Goal: Information Seeking & Learning: Check status

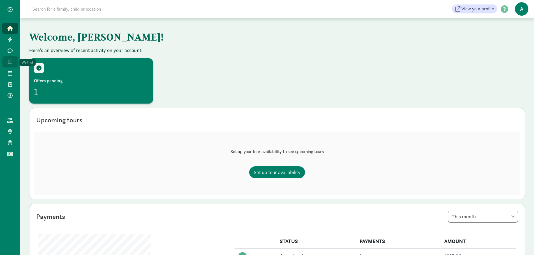
click at [6, 60] on link "Waitlist" at bounding box center [10, 61] width 16 height 11
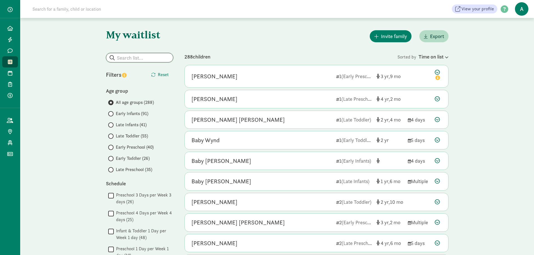
click at [128, 59] on input "search" at bounding box center [139, 57] width 67 height 9
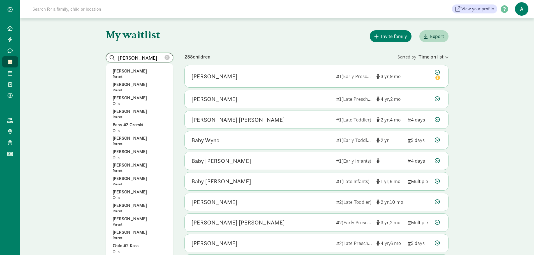
drag, startPoint x: 135, startPoint y: 61, endPoint x: 103, endPoint y: 60, distance: 32.0
click at [126, 124] on p "Shea Miller" at bounding box center [140, 125] width 54 height 7
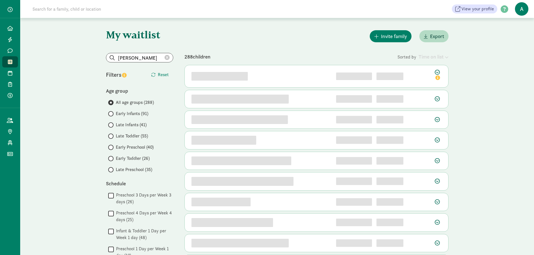
type input "Shea Miller"
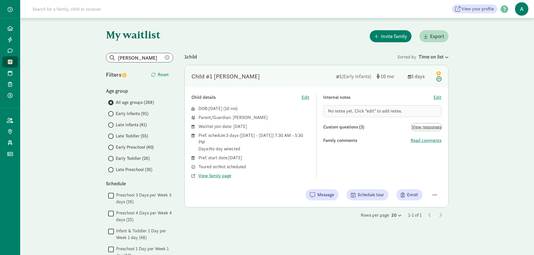
click at [420, 129] on span "View responses" at bounding box center [427, 127] width 30 height 7
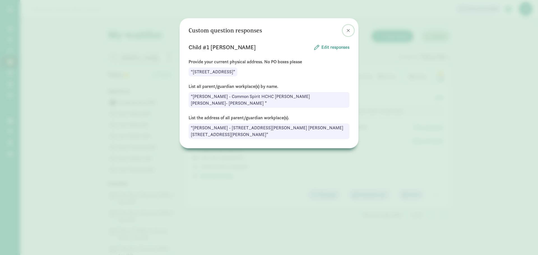
click at [347, 29] on span at bounding box center [348, 30] width 3 height 4
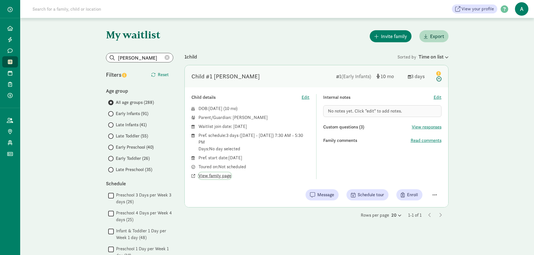
click at [212, 176] on span "View family page" at bounding box center [214, 176] width 33 height 7
click at [171, 58] on input "Shea Miller" at bounding box center [139, 57] width 67 height 9
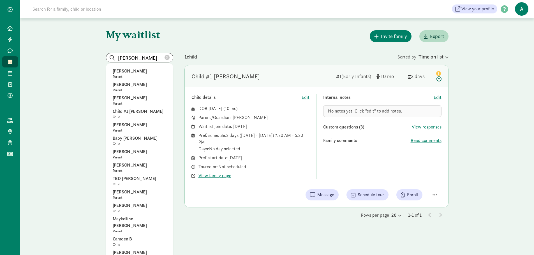
click at [166, 59] on icon at bounding box center [167, 57] width 5 height 5
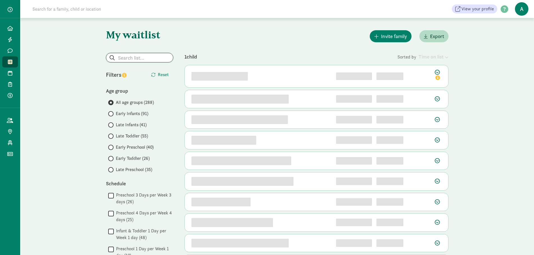
click at [168, 59] on input "search" at bounding box center [139, 57] width 67 height 9
click at [136, 60] on input "search" at bounding box center [139, 57] width 67 height 9
click at [140, 59] on input "search" at bounding box center [139, 57] width 67 height 9
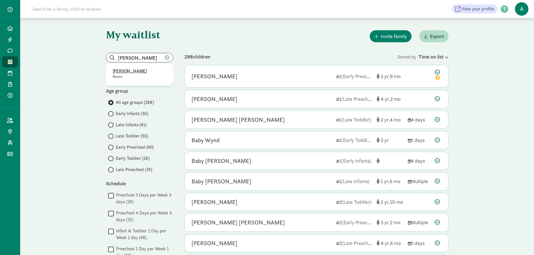
click at [135, 71] on p "Elise Neyerlin" at bounding box center [140, 71] width 54 height 7
type input "Elise Neyerlin"
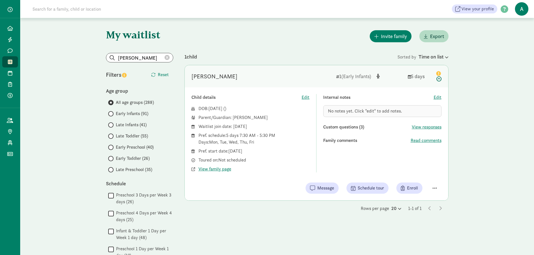
drag, startPoint x: 192, startPoint y: 78, endPoint x: 211, endPoint y: 77, distance: 19.3
click at [211, 77] on div "[PERSON_NAME]" at bounding box center [214, 76] width 46 height 9
click at [254, 75] on div "[PERSON_NAME]" at bounding box center [261, 76] width 140 height 9
click at [212, 168] on span "View family page" at bounding box center [214, 169] width 33 height 7
drag, startPoint x: 279, startPoint y: 127, endPoint x: 187, endPoint y: 127, distance: 91.9
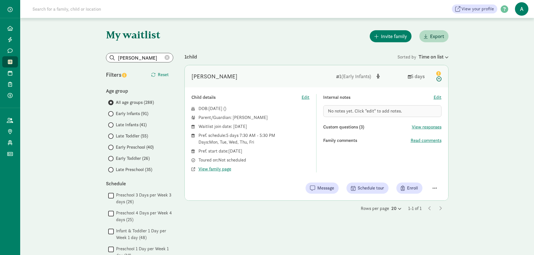
click at [187, 127] on div "Child details Edit DOB: Aug 5, 2025 ( ) Parent/Guardian: Elise Neyerlin Waitlis…" at bounding box center [316, 143] width 263 height 113
click at [195, 132] on div "Waitlist join date: December 20, 2024" at bounding box center [193, 138] width 4 height 13
drag, startPoint x: 273, startPoint y: 127, endPoint x: 198, endPoint y: 127, distance: 74.8
click at [198, 127] on div "DOB: Aug 5, 2025 ( ) Parent/Guardian: Elise Neyerlin Waitlist join date: Decemb…" at bounding box center [250, 138] width 118 height 67
click at [223, 148] on div "Pref. schedule: 5 days 7:30 AM - 5:30 PM Days: Mon, Tue, Wed, Thu, Fri" at bounding box center [253, 151] width 111 height 7
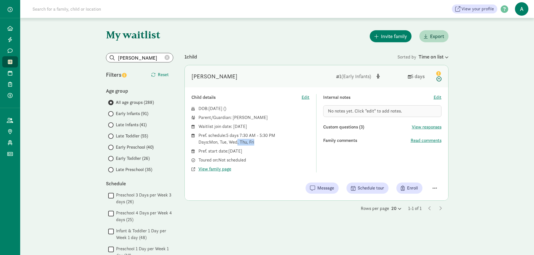
drag, startPoint x: 261, startPoint y: 143, endPoint x: 238, endPoint y: 142, distance: 23.6
click at [238, 148] on div "Pref. schedule: 5 days 7:30 AM - 5:30 PM Days: Mon, Tue, Wed, Thu, Fri" at bounding box center [253, 151] width 111 height 7
drag, startPoint x: 280, startPoint y: 168, endPoint x: 302, endPoint y: 150, distance: 28.9
click at [281, 167] on div "View family page" at bounding box center [253, 169] width 111 height 7
click at [429, 127] on span "View responses" at bounding box center [427, 127] width 30 height 7
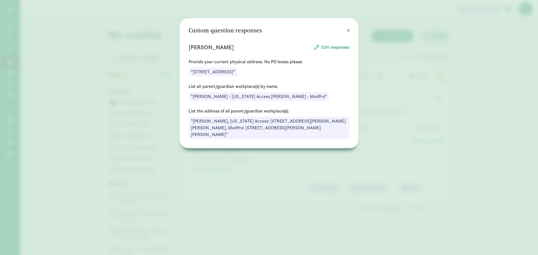
click at [388, 92] on div "Custom question responses Calvin Neumeister Edit responses Provide your current…" at bounding box center [269, 127] width 538 height 255
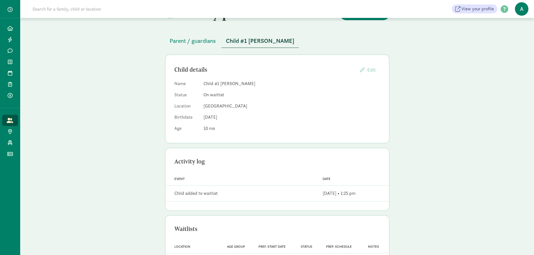
scroll to position [45, 0]
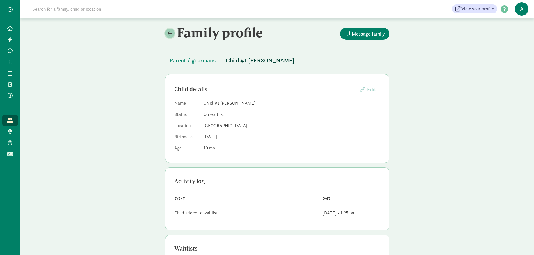
click at [173, 34] on link at bounding box center [170, 34] width 10 height 10
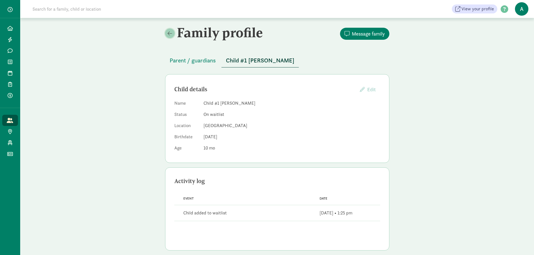
click at [174, 36] on link at bounding box center [170, 34] width 10 height 10
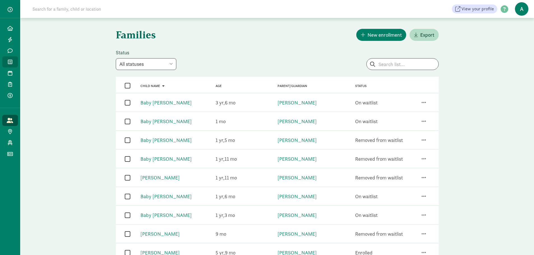
click at [8, 62] on icon at bounding box center [10, 61] width 4 height 5
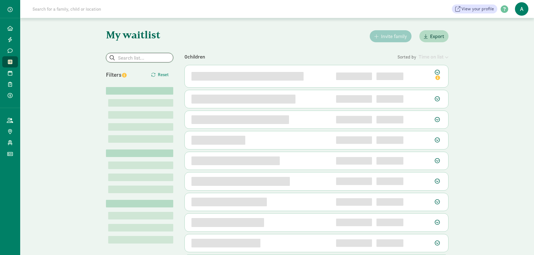
click at [133, 61] on input "search" at bounding box center [139, 57] width 67 height 9
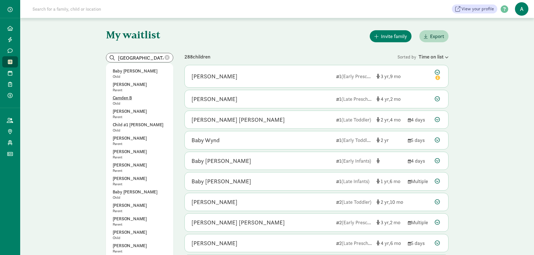
click at [125, 97] on p "Camden B" at bounding box center [140, 98] width 54 height 7
type input "Camden B"
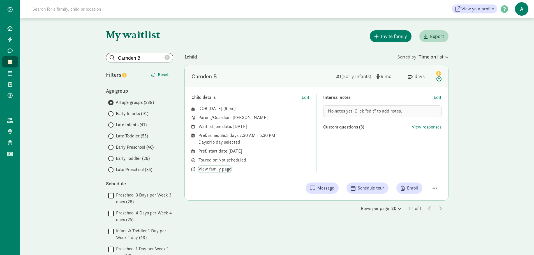
click at [218, 167] on span "View family page" at bounding box center [214, 169] width 33 height 7
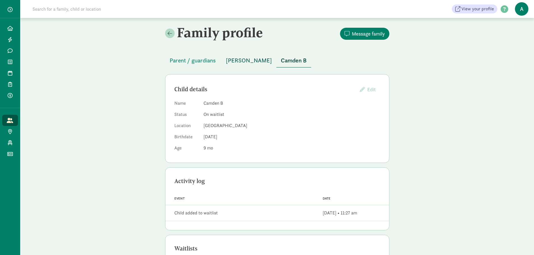
click at [238, 57] on span "[PERSON_NAME]" at bounding box center [249, 60] width 46 height 9
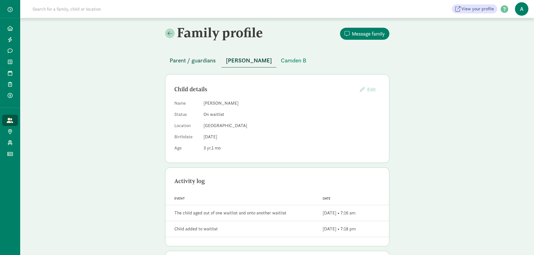
click at [188, 65] on button "Parent / guardians" at bounding box center [192, 60] width 55 height 13
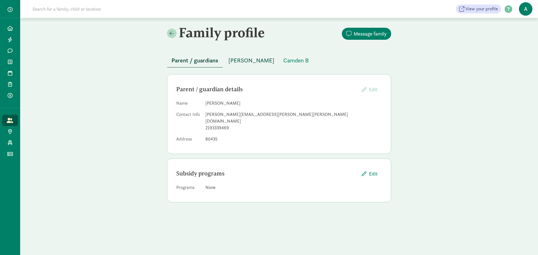
click at [243, 59] on span "[PERSON_NAME]" at bounding box center [251, 60] width 46 height 9
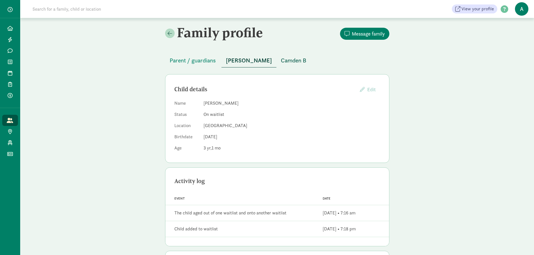
click at [276, 55] on button "Camden B" at bounding box center [293, 60] width 34 height 13
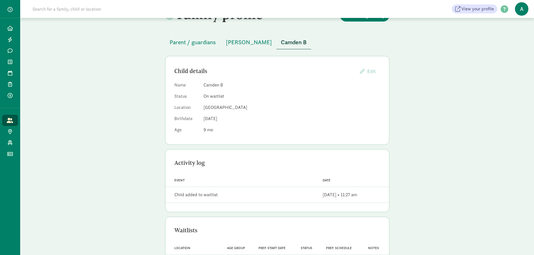
scroll to position [45, 0]
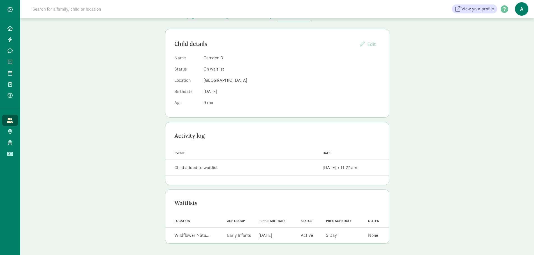
drag, startPoint x: 311, startPoint y: 167, endPoint x: 287, endPoint y: 184, distance: 29.2
click at [424, 171] on div "Family profile Message family Parent / guardians Micah B Camden B Child details…" at bounding box center [277, 114] width 514 height 283
drag, startPoint x: 277, startPoint y: 184, endPoint x: 282, endPoint y: 183, distance: 4.6
click at [278, 184] on div at bounding box center [277, 180] width 224 height 9
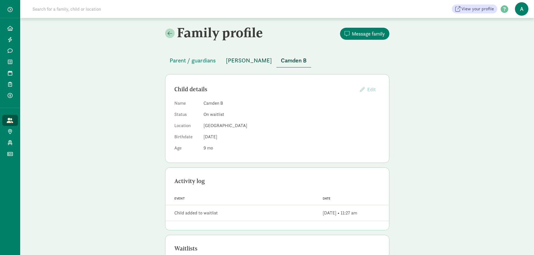
click at [231, 60] on span "[PERSON_NAME]" at bounding box center [249, 60] width 46 height 9
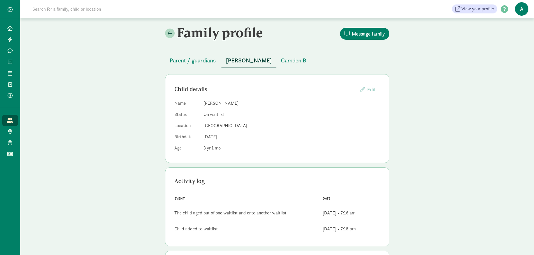
drag, startPoint x: 312, startPoint y: 230, endPoint x: 231, endPoint y: 225, distance: 81.4
click at [259, 234] on div "Event Child added to waitlist Date Feb 14, 2024 • 7:18 pm" at bounding box center [277, 229] width 224 height 16
click at [228, 222] on div "Event Child added to waitlist Date Feb 14, 2024 • 7:18 pm" at bounding box center [277, 229] width 224 height 16
click at [281, 62] on span "Camden B" at bounding box center [294, 60] width 26 height 9
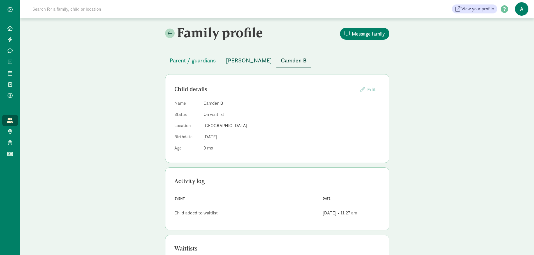
click at [238, 61] on span "[PERSON_NAME]" at bounding box center [249, 60] width 46 height 9
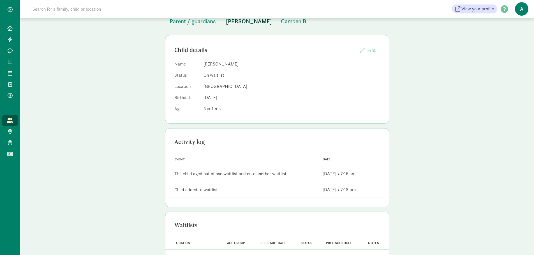
scroll to position [68, 0]
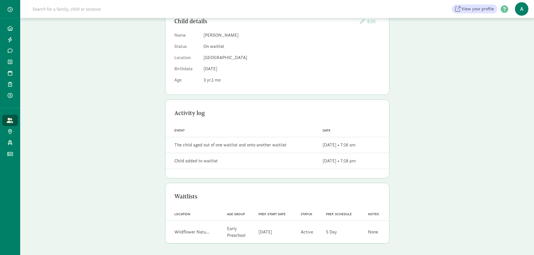
drag, startPoint x: 312, startPoint y: 157, endPoint x: 359, endPoint y: 163, distance: 47.7
click at [427, 162] on div "Family profile Message family Parent / guardians Micah B Camden B Child details…" at bounding box center [277, 102] width 514 height 305
click at [291, 174] on div at bounding box center [277, 173] width 224 height 9
drag, startPoint x: 346, startPoint y: 163, endPoint x: 151, endPoint y: 162, distance: 194.5
click at [151, 162] on div "Family profile Message family Parent / guardians Micah B Camden B Child details…" at bounding box center [277, 102] width 514 height 305
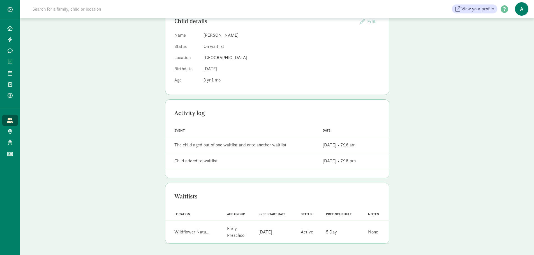
click at [264, 175] on div at bounding box center [277, 173] width 224 height 9
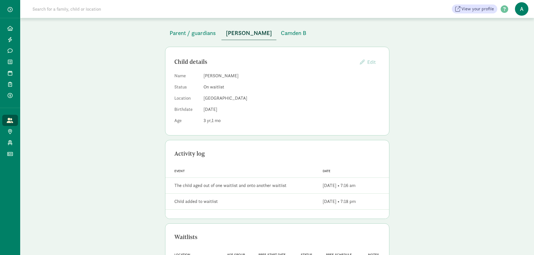
scroll to position [0, 0]
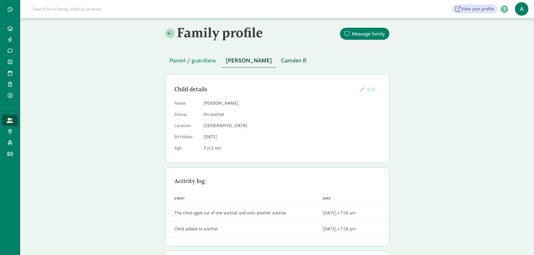
click at [281, 61] on span "Camden B" at bounding box center [294, 60] width 26 height 9
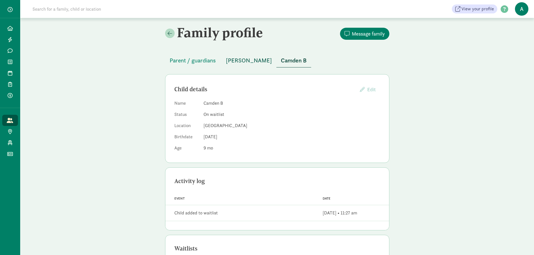
click at [236, 63] on span "[PERSON_NAME]" at bounding box center [249, 60] width 46 height 9
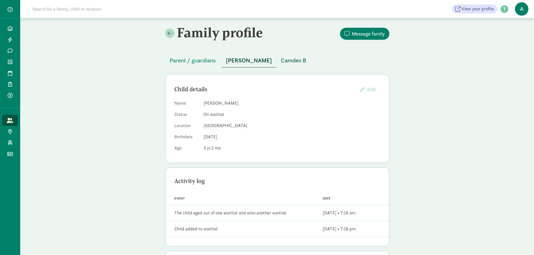
click at [281, 58] on span "Camden B" at bounding box center [294, 60] width 26 height 9
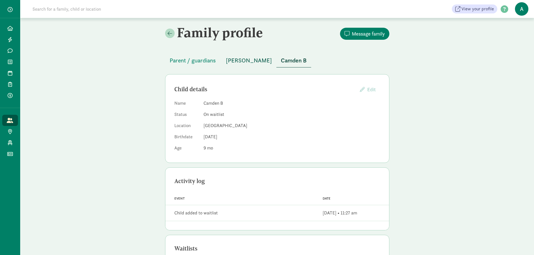
click at [232, 62] on span "[PERSON_NAME]" at bounding box center [249, 60] width 46 height 9
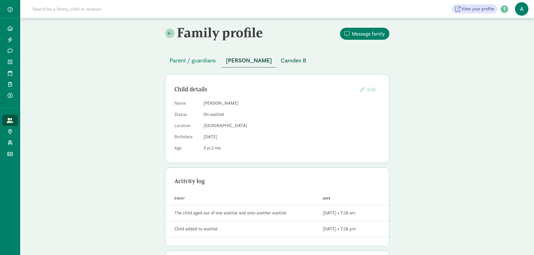
click at [276, 59] on button "Camden B" at bounding box center [293, 60] width 34 height 13
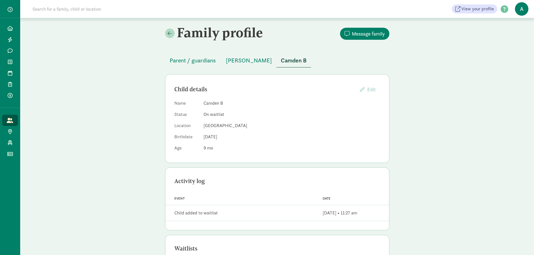
drag, startPoint x: 276, startPoint y: 62, endPoint x: 256, endPoint y: 62, distance: 19.6
click at [281, 62] on span "Camden B" at bounding box center [294, 60] width 26 height 9
click at [233, 62] on span "[PERSON_NAME]" at bounding box center [249, 60] width 46 height 9
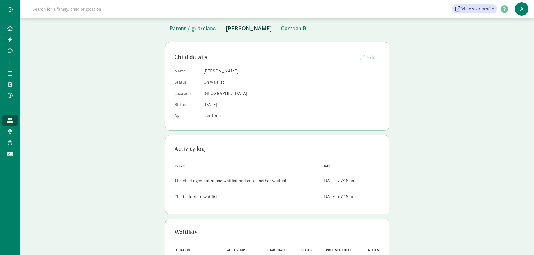
scroll to position [68, 0]
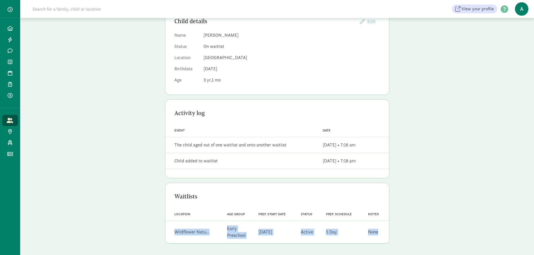
drag, startPoint x: 383, startPoint y: 230, endPoint x: 211, endPoint y: 205, distance: 173.5
click at [164, 231] on div "Family profile Message family Parent / guardians Micah B Camden B Child details…" at bounding box center [277, 102] width 238 height 305
click at [221, 199] on div "Waitlists" at bounding box center [277, 196] width 206 height 9
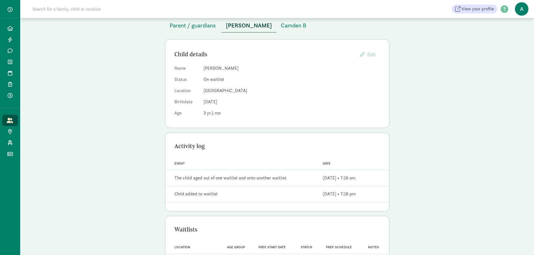
scroll to position [0, 0]
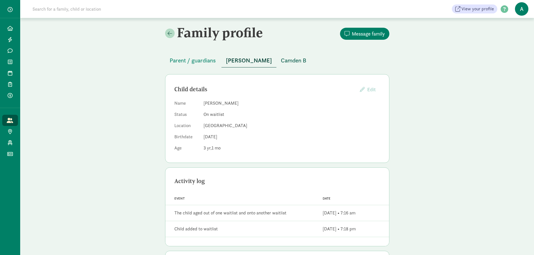
click at [281, 60] on span "Camden B" at bounding box center [294, 60] width 26 height 9
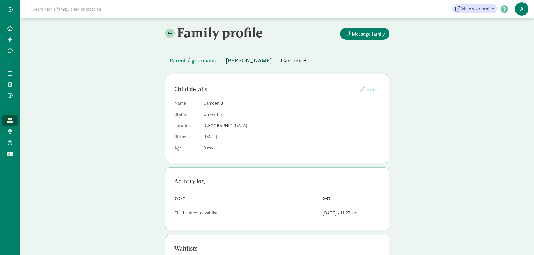
click at [243, 61] on span "[PERSON_NAME]" at bounding box center [249, 60] width 46 height 9
